Goal: Information Seeking & Learning: Find specific fact

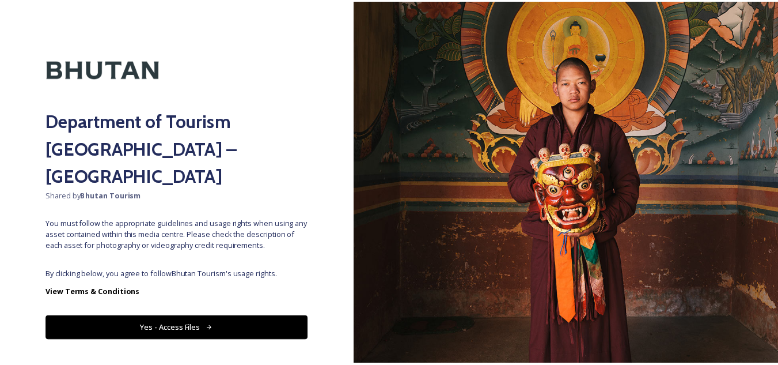
scroll to position [13, 0]
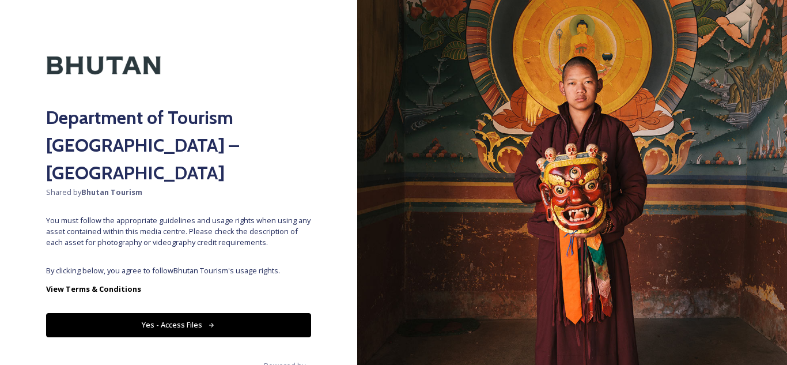
click at [208, 321] on icon at bounding box center [211, 324] width 7 height 7
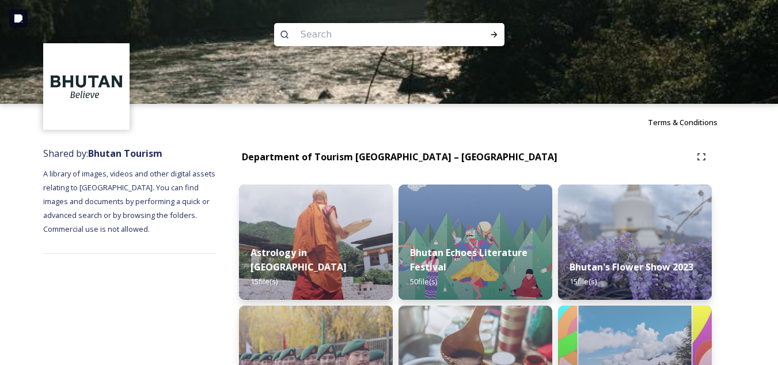
click at [324, 39] on input at bounding box center [374, 34] width 158 height 25
type input "Six sense"
click at [491, 33] on icon at bounding box center [493, 34] width 9 height 9
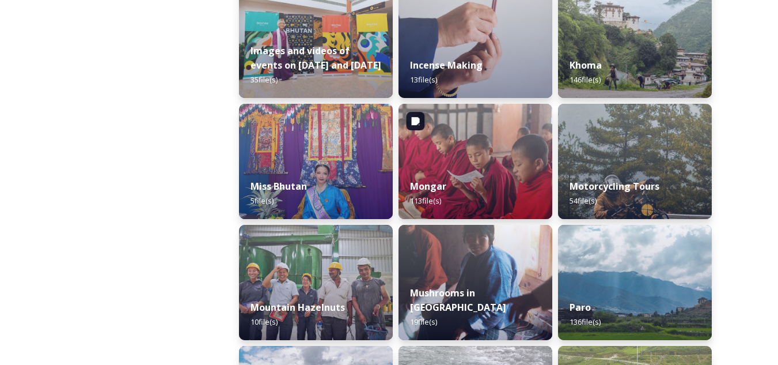
scroll to position [540, 0]
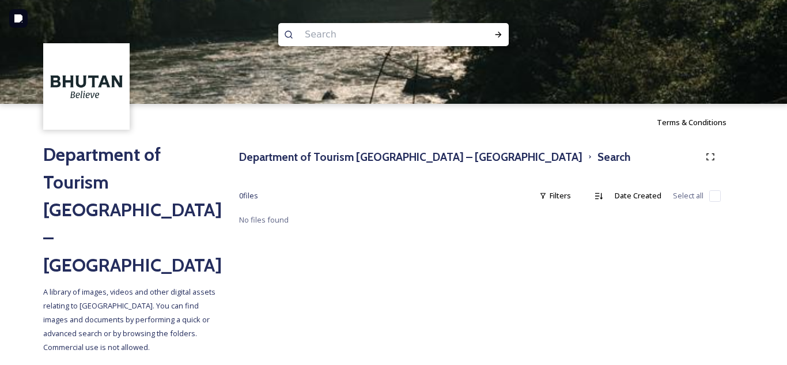
click at [346, 32] on input at bounding box center [378, 34] width 158 height 25
type input "le Meriden"
click at [498, 38] on icon at bounding box center [498, 34] width 9 height 9
